Goal: Task Accomplishment & Management: Complete application form

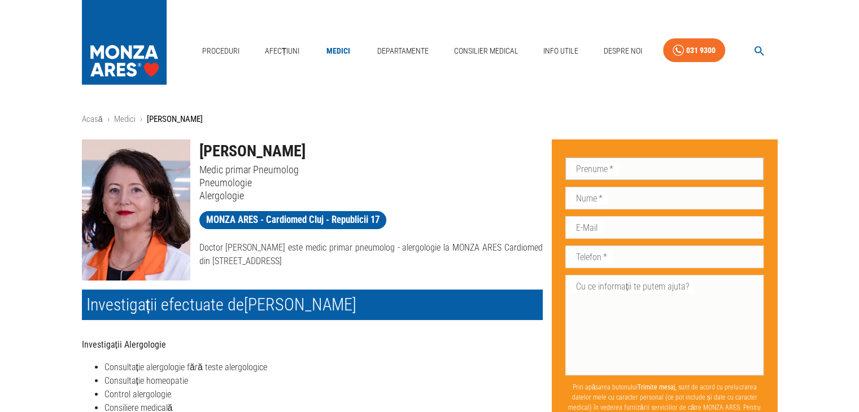
click at [620, 173] on input "Prenume   *" at bounding box center [665, 169] width 199 height 23
type input "Larisa"
type input "Matei"
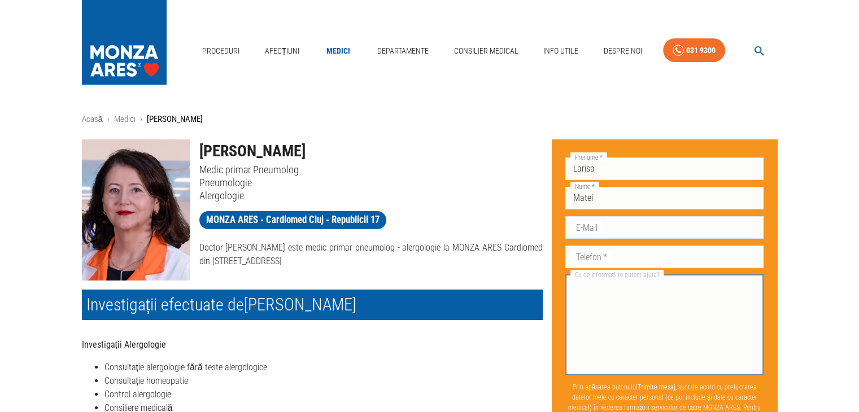
click at [623, 328] on textarea "Cu ce informații te putem ajuta?" at bounding box center [664, 325] width 183 height 91
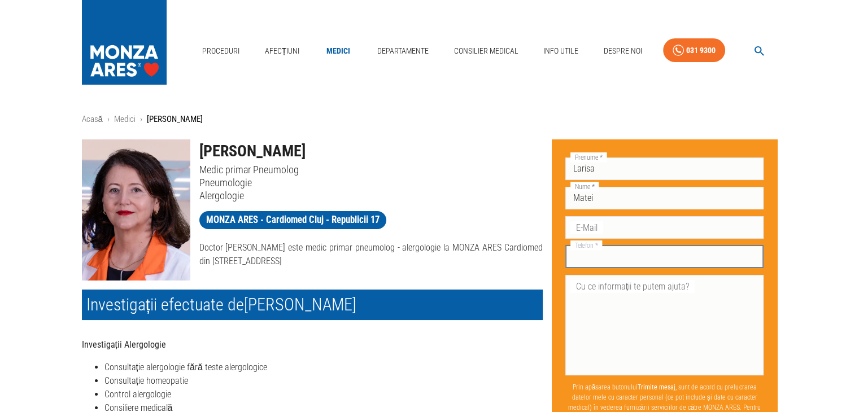
click at [604, 254] on input "Telefon   *" at bounding box center [665, 257] width 199 height 23
type input "0740396419"
click at [696, 285] on textarea "Cu ce informații te putem ajuta?" at bounding box center [664, 325] width 183 height 91
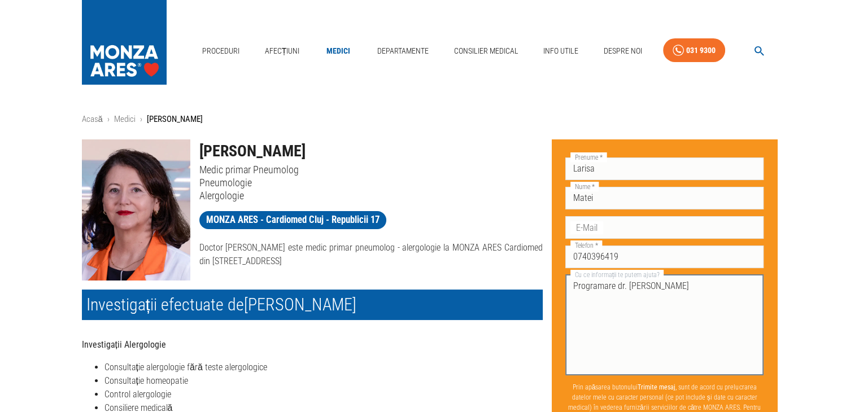
type textarea "Programare dr. Maria Simon"
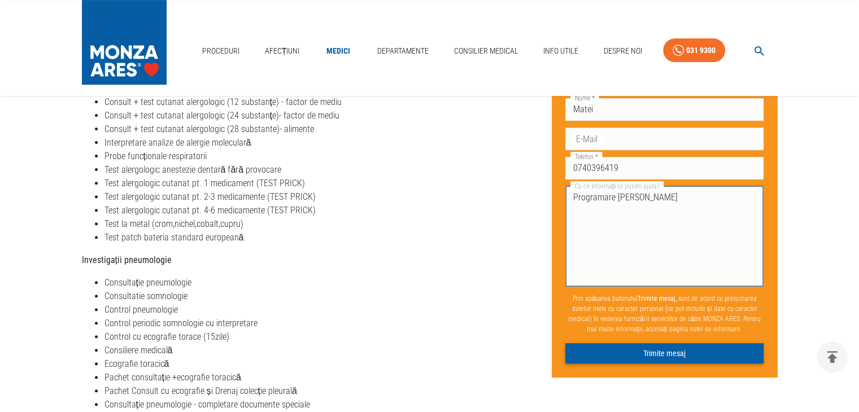
click at [688, 349] on button "Trimite mesaj" at bounding box center [665, 354] width 199 height 21
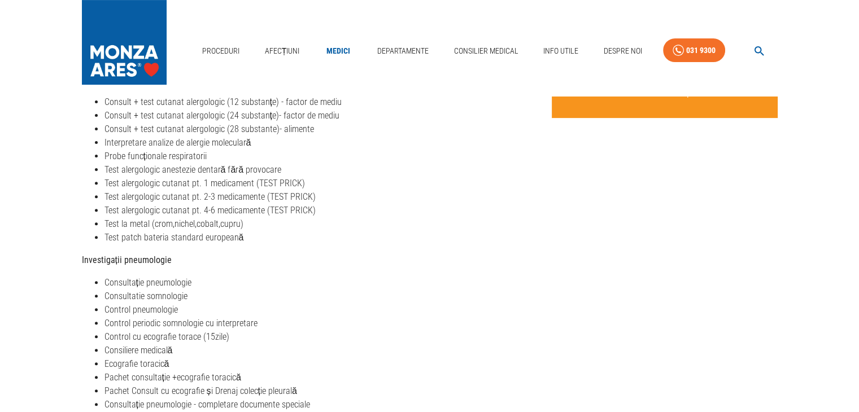
scroll to position [0, 0]
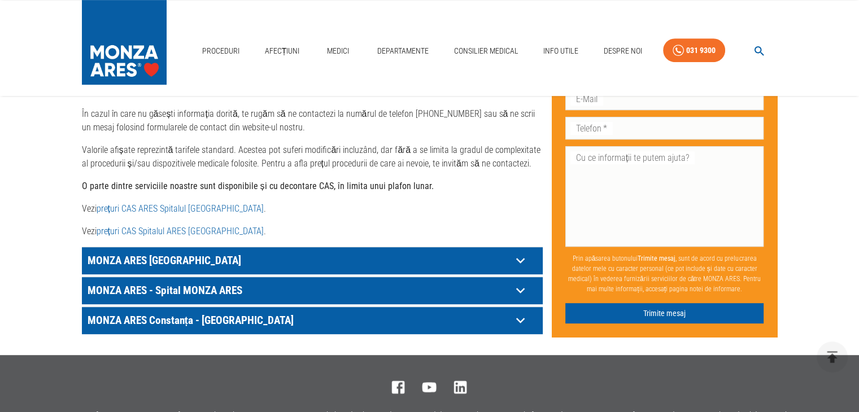
scroll to position [560, 0]
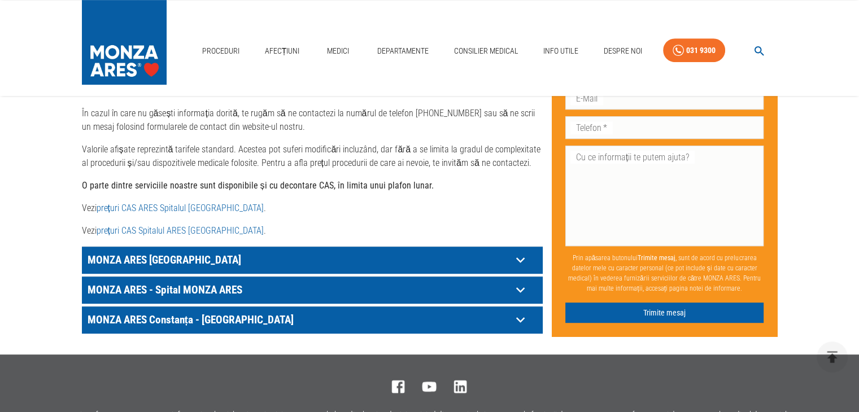
click at [298, 269] on p "MONZA ARES - Spital MONZA ARES" at bounding box center [298, 260] width 427 height 18
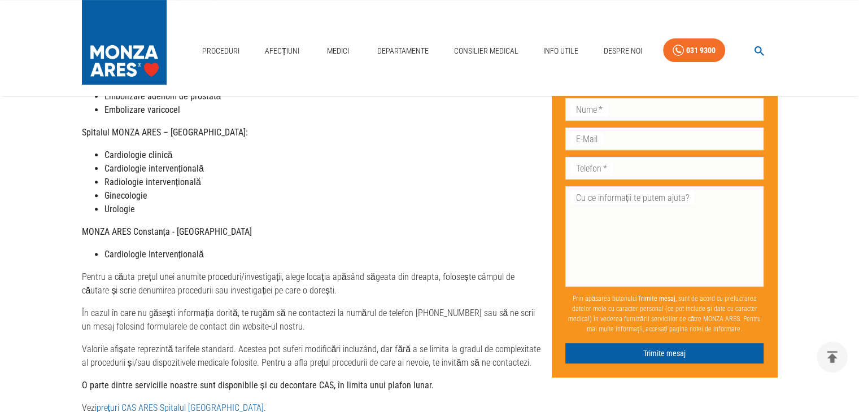
scroll to position [721, 0]
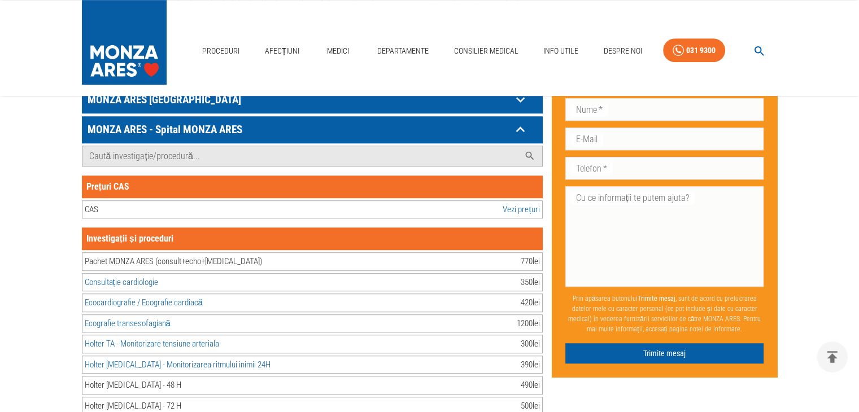
click at [510, 203] on link "Vezi prețuri" at bounding box center [521, 209] width 37 height 13
click at [497, 116] on div "MONZA ARES - Spital MONZA ARES" at bounding box center [312, 129] width 461 height 27
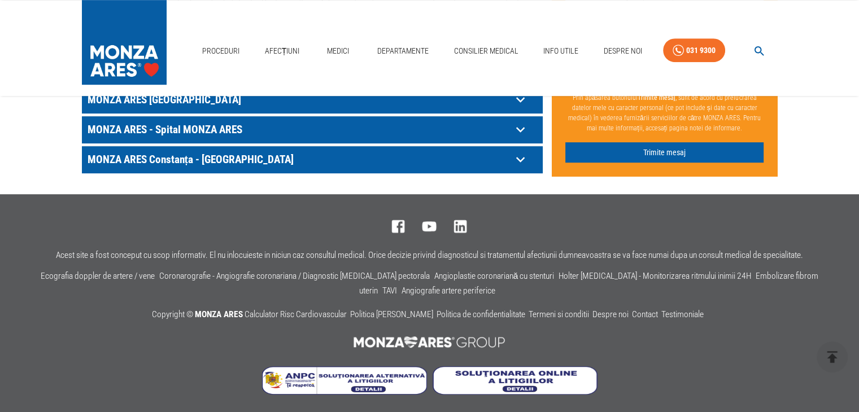
scroll to position [710, 0]
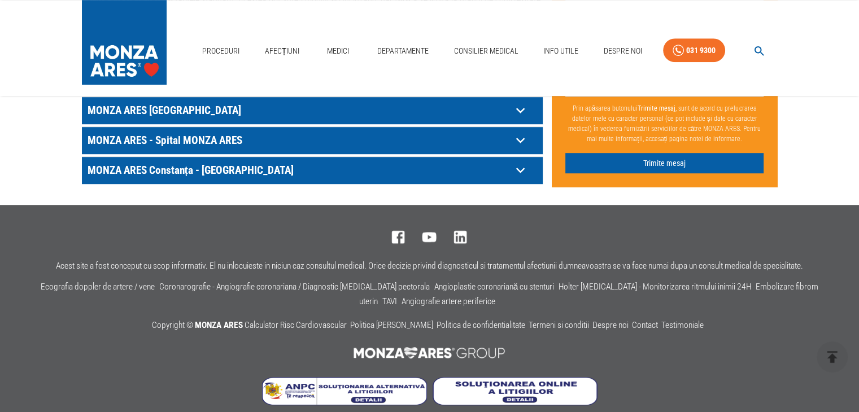
click at [304, 102] on p "MONZA ARES București" at bounding box center [298, 111] width 427 height 18
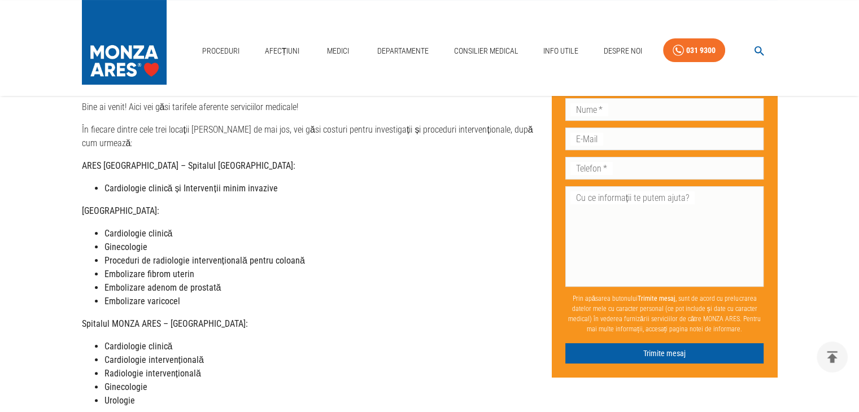
scroll to position [0, 0]
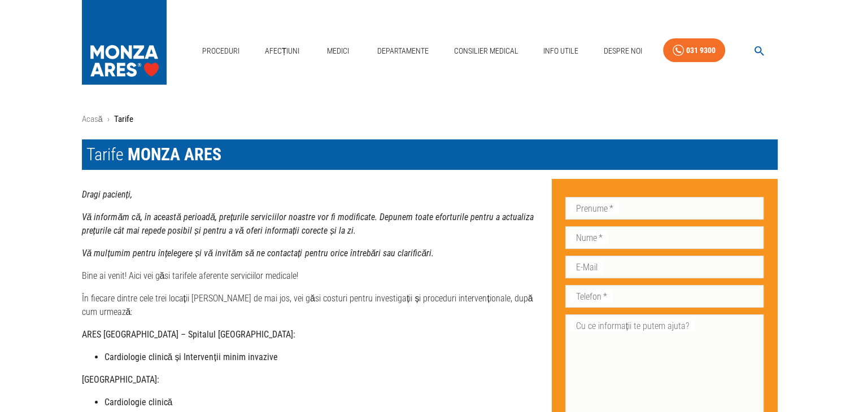
click at [767, 53] on button "button" at bounding box center [759, 51] width 36 height 22
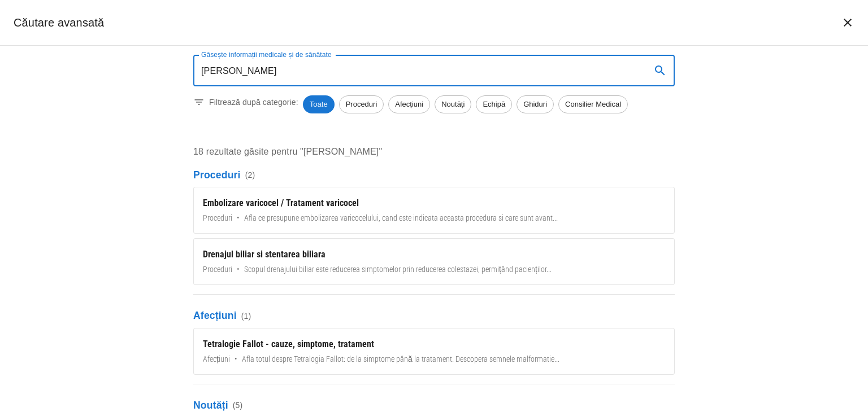
click at [650, 73] on button "search" at bounding box center [659, 70] width 27 height 27
drag, startPoint x: 217, startPoint y: 67, endPoint x: 134, endPoint y: 68, distance: 82.5
click at [134, 68] on div "Găsește informații medicale și de sănătate Dr. SIMON Marioara Găsește informați…" at bounding box center [434, 229] width 868 height 367
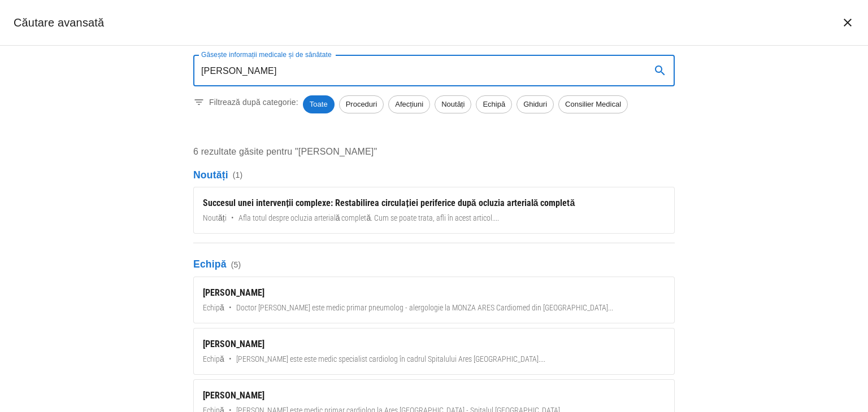
type input "SIMON Marioara"
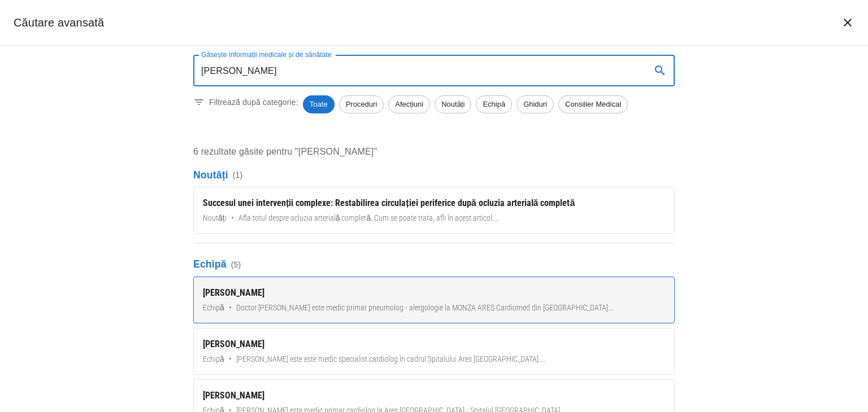
click at [271, 289] on div "[PERSON_NAME]" at bounding box center [434, 293] width 462 height 14
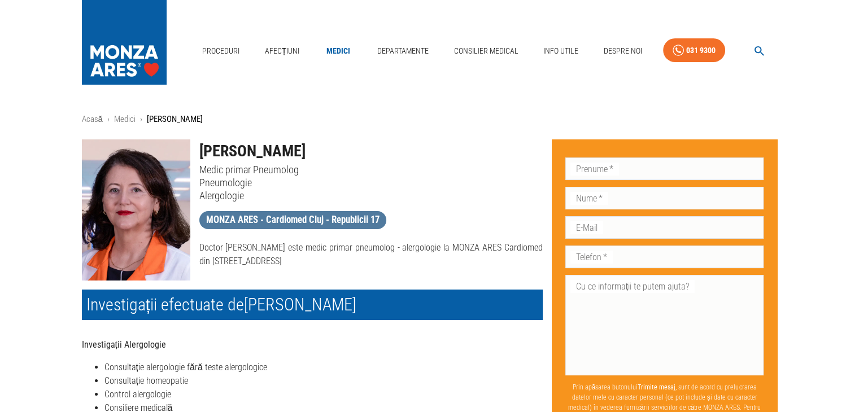
click at [334, 223] on span "MONZA ARES - Cardiomed Cluj - Republicii 17" at bounding box center [292, 220] width 187 height 14
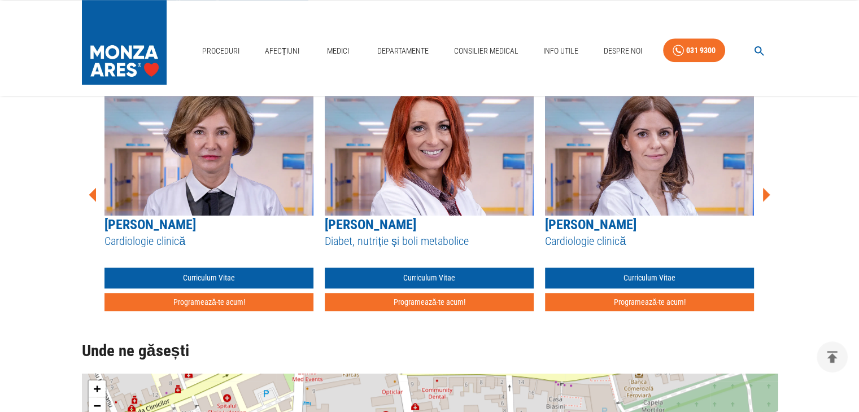
scroll to position [781, 0]
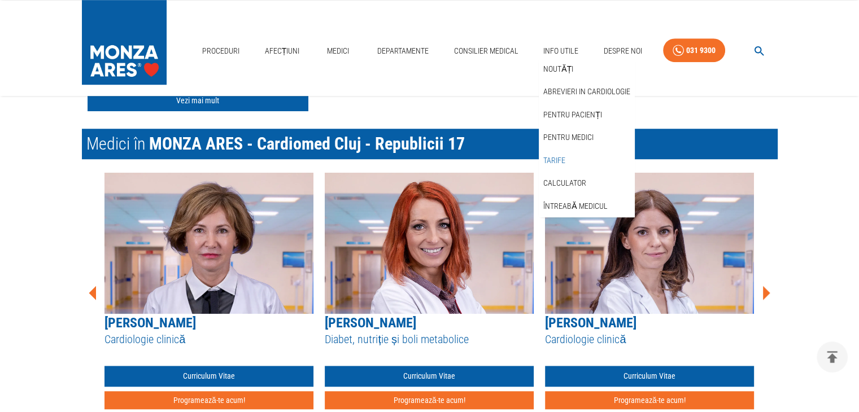
click at [560, 155] on link "Tarife" at bounding box center [554, 160] width 27 height 19
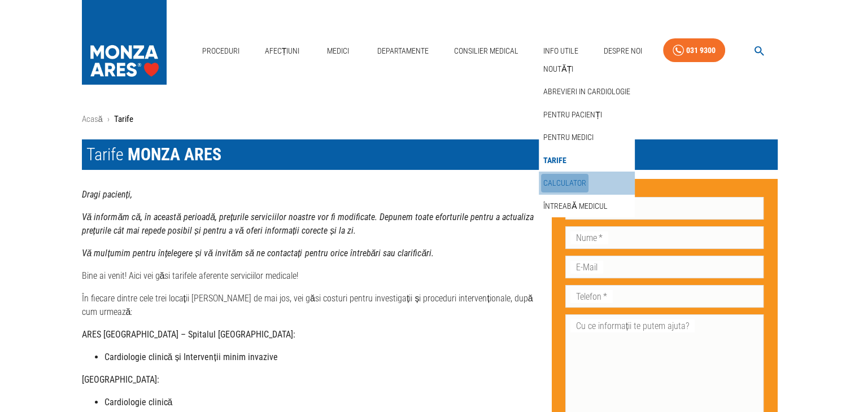
click at [560, 184] on link "Calculator" at bounding box center [564, 183] width 47 height 19
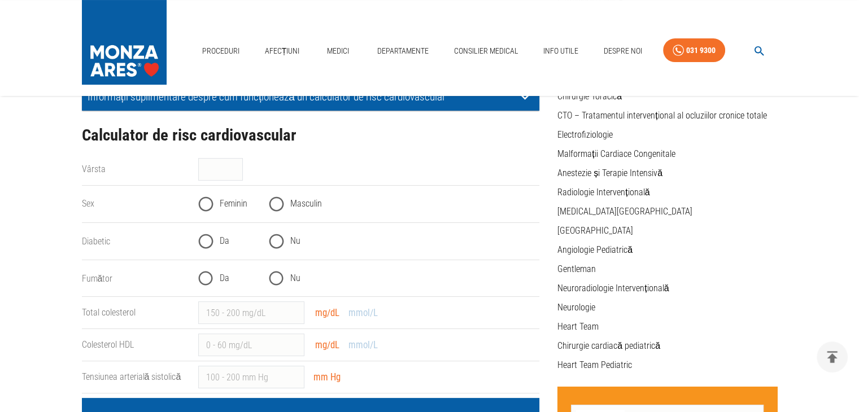
scroll to position [185, 0]
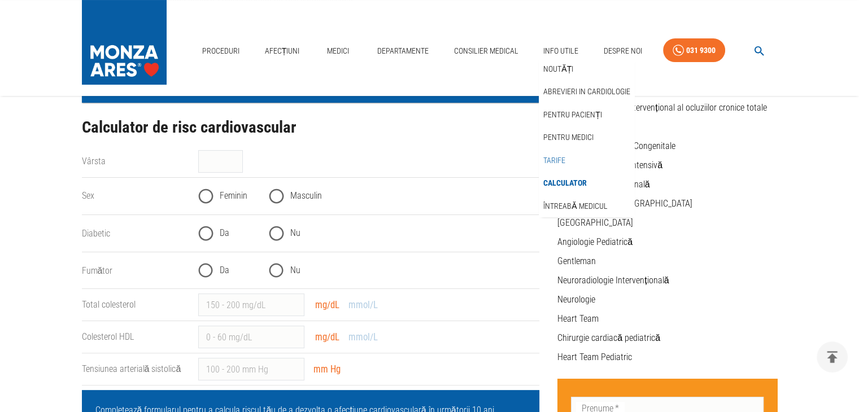
click at [562, 157] on link "Tarife" at bounding box center [554, 160] width 27 height 19
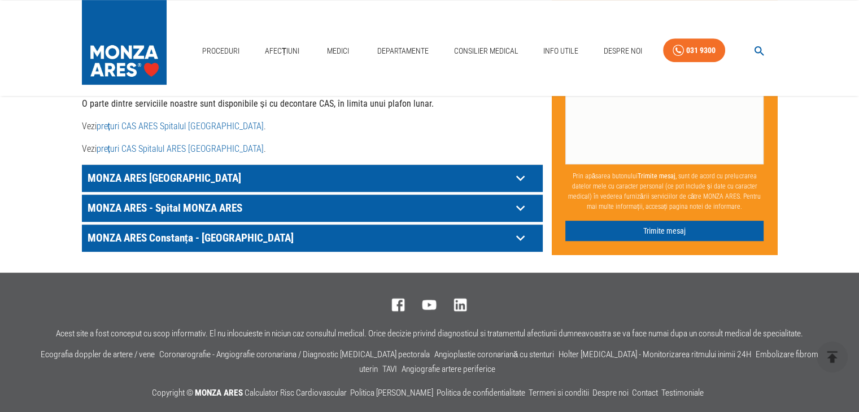
scroll to position [632, 0]
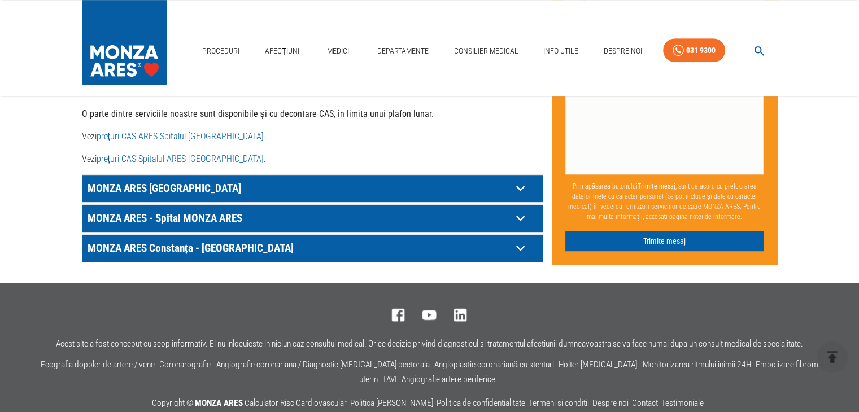
click at [461, 197] on p "MONZA ARES - Spital MONZA ARES" at bounding box center [298, 189] width 427 height 18
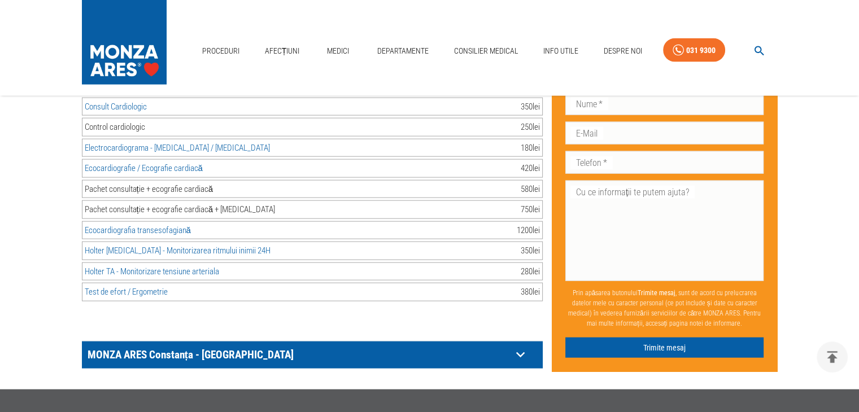
scroll to position [6959, 0]
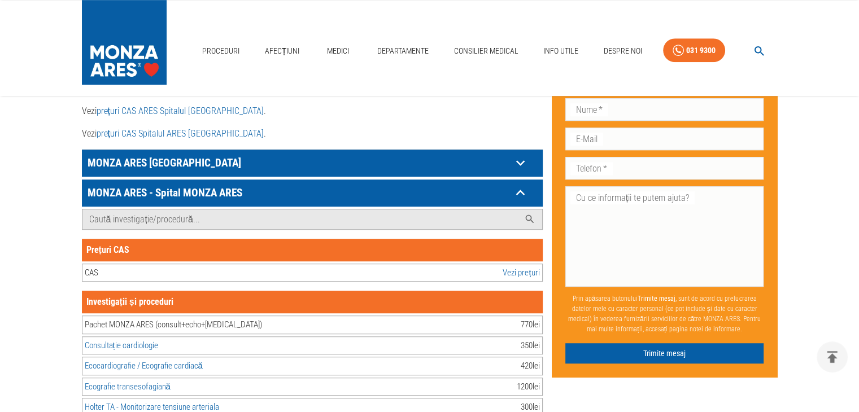
scroll to position [466, 0]
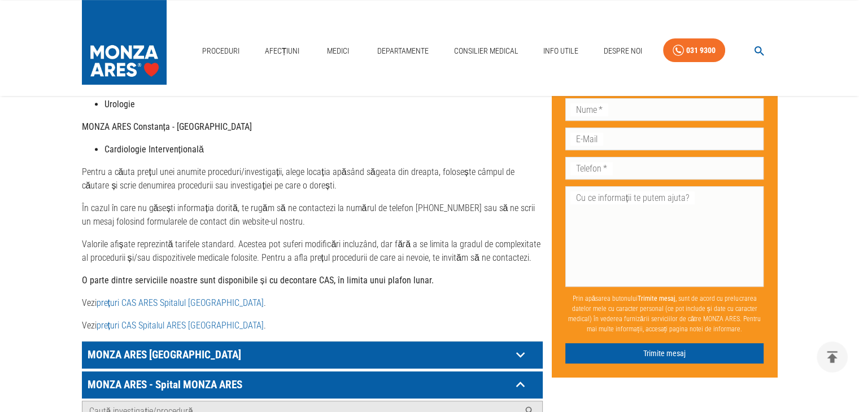
click at [246, 346] on p "MONZA ARES București" at bounding box center [298, 355] width 427 height 18
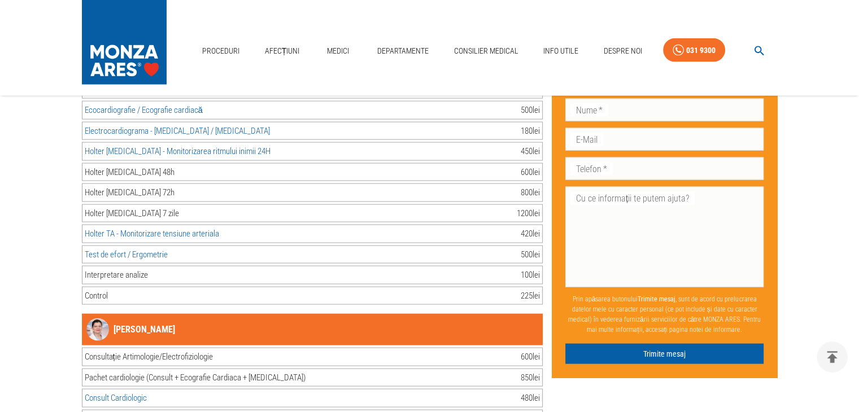
scroll to position [0, 0]
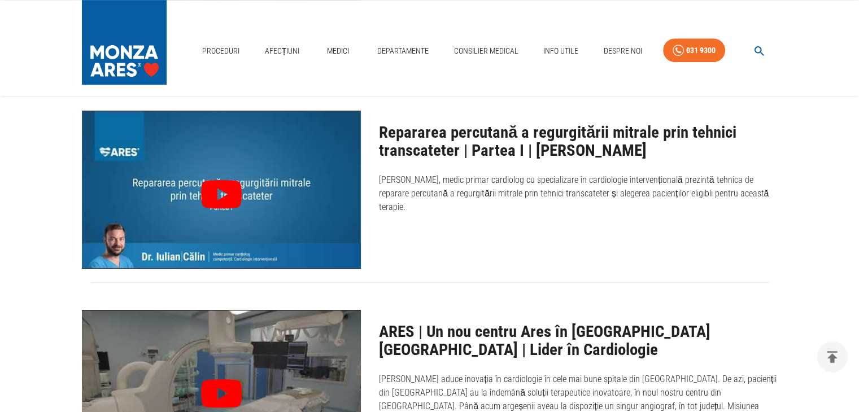
scroll to position [1082, 0]
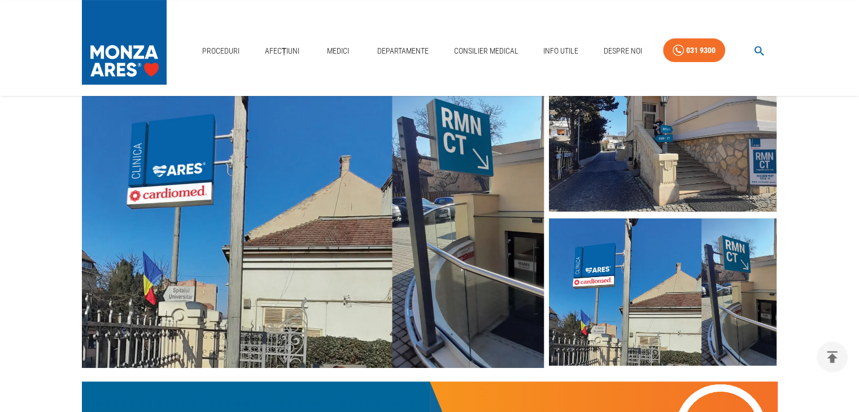
scroll to position [118, 0]
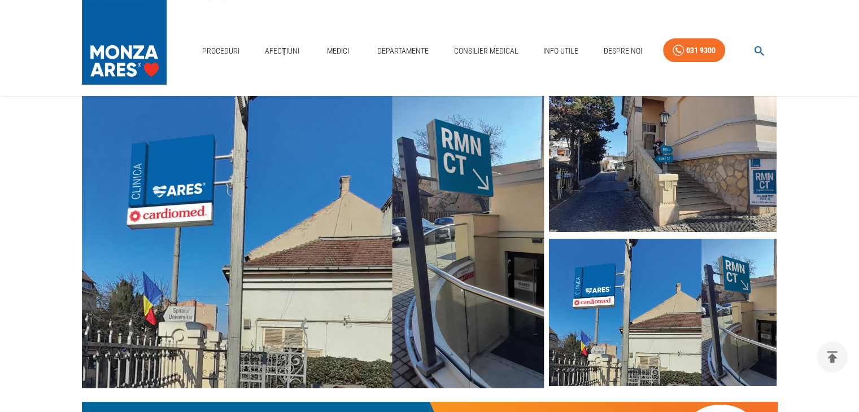
click at [407, 195] on img at bounding box center [313, 236] width 463 height 305
click at [324, 222] on img at bounding box center [313, 236] width 463 height 305
click at [663, 301] on img at bounding box center [663, 313] width 228 height 148
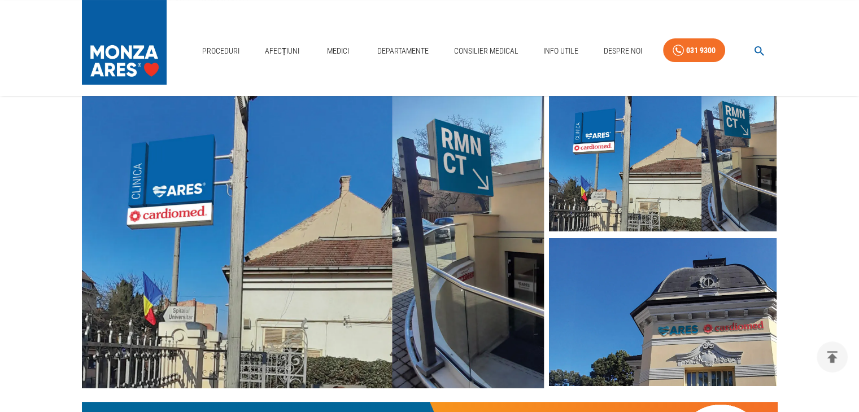
click at [703, 299] on img at bounding box center [663, 312] width 228 height 148
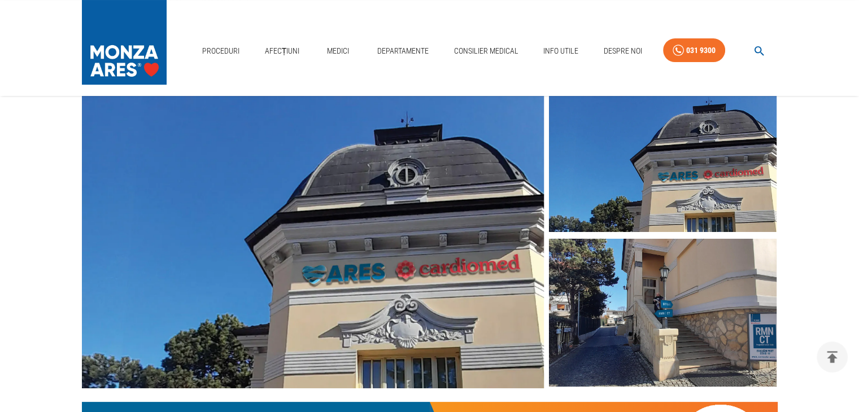
click at [703, 299] on img at bounding box center [663, 313] width 228 height 148
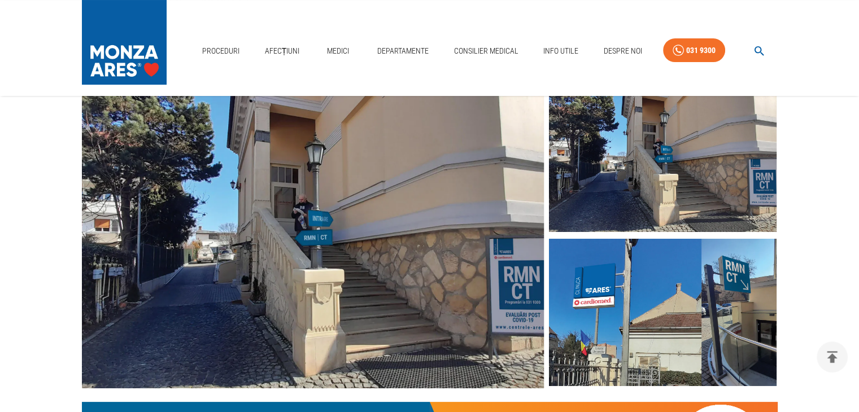
click at [703, 299] on img at bounding box center [663, 313] width 228 height 148
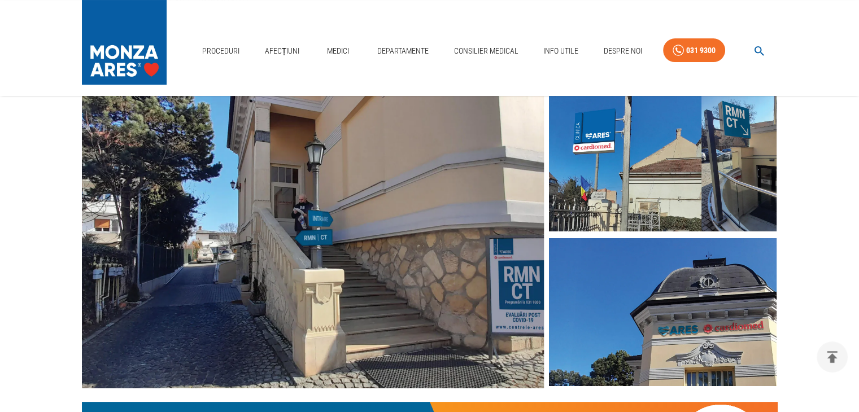
click at [703, 299] on img at bounding box center [663, 312] width 228 height 148
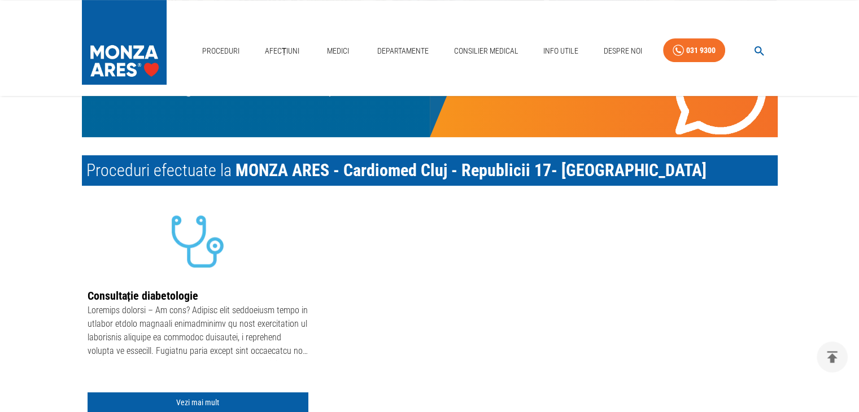
scroll to position [0, 0]
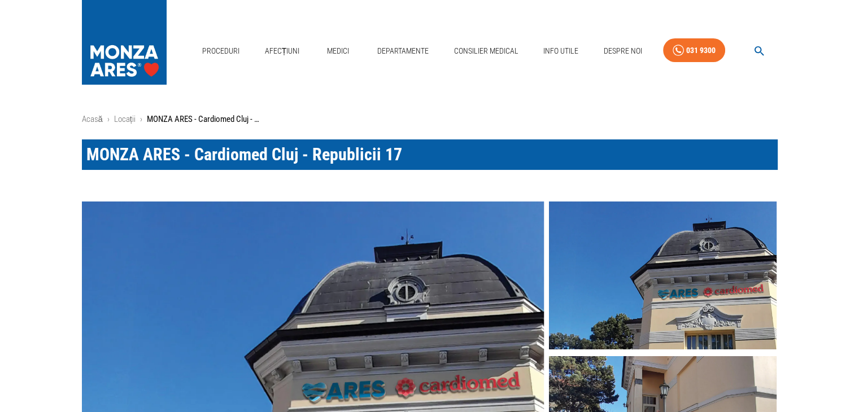
click at [365, 154] on span "MONZA ARES - Cardiomed Cluj - Republicii 17" at bounding box center [244, 155] width 316 height 20
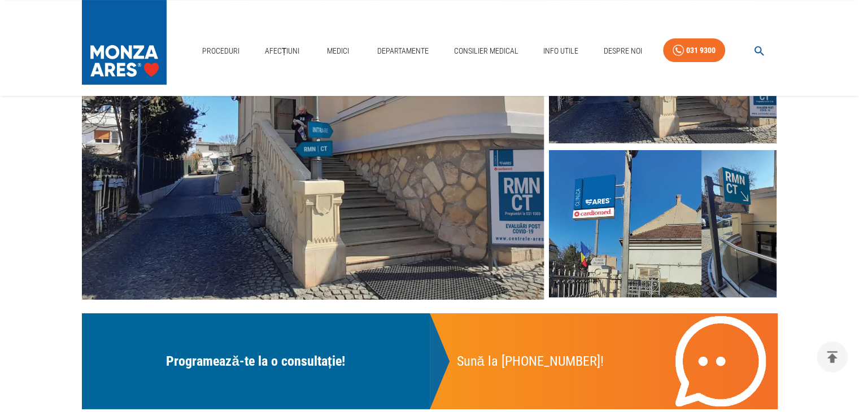
scroll to position [209, 0]
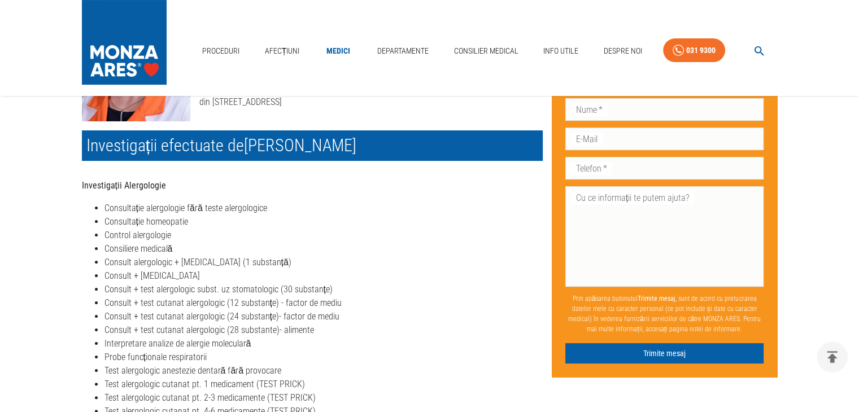
scroll to position [169, 0]
